Goal: Browse casually

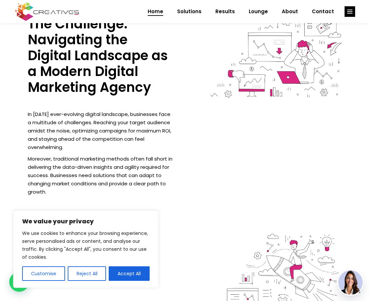
scroll to position [892, 0]
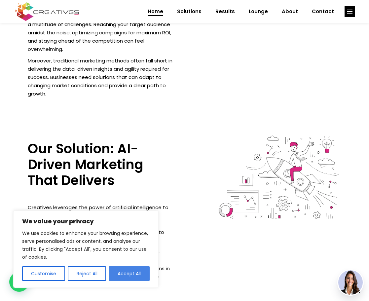
click at [129, 271] on button "Accept All" at bounding box center [129, 273] width 41 height 15
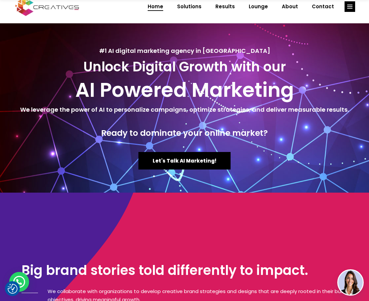
scroll to position [0, 0]
